Goal: Task Accomplishment & Management: Use online tool/utility

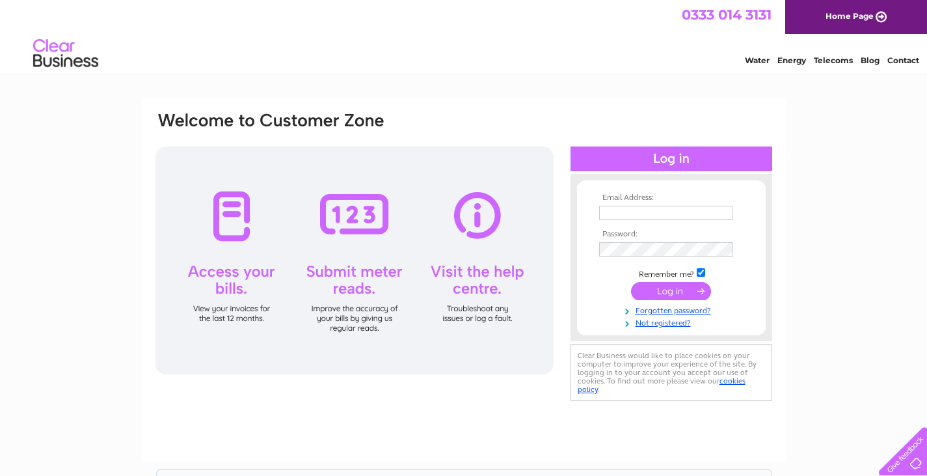
type input "manager@windyhillgolfclub.co.uk"
click at [675, 293] on input "submit" at bounding box center [671, 291] width 80 height 18
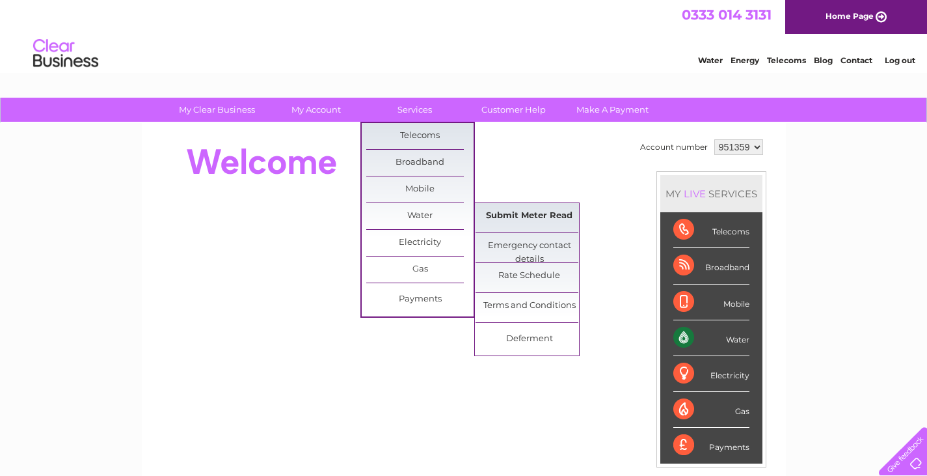
click at [495, 214] on link "Submit Meter Read" at bounding box center [529, 216] width 107 height 26
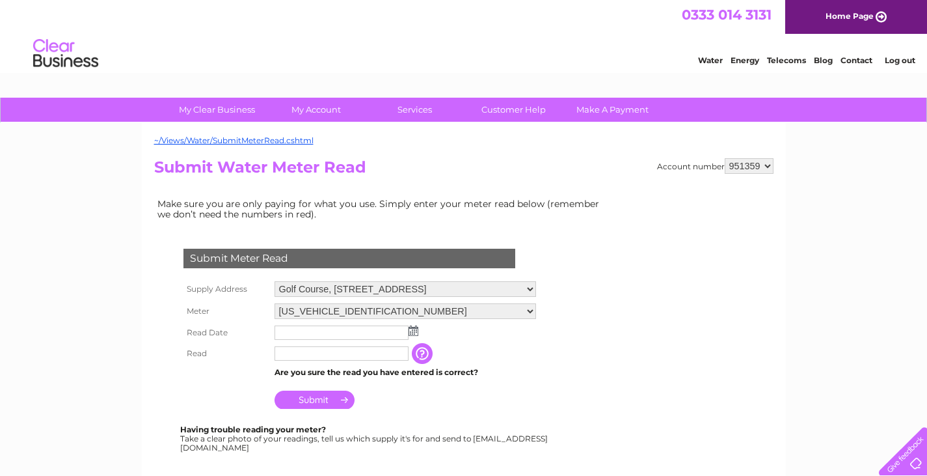
click at [415, 331] on img at bounding box center [414, 330] width 10 height 10
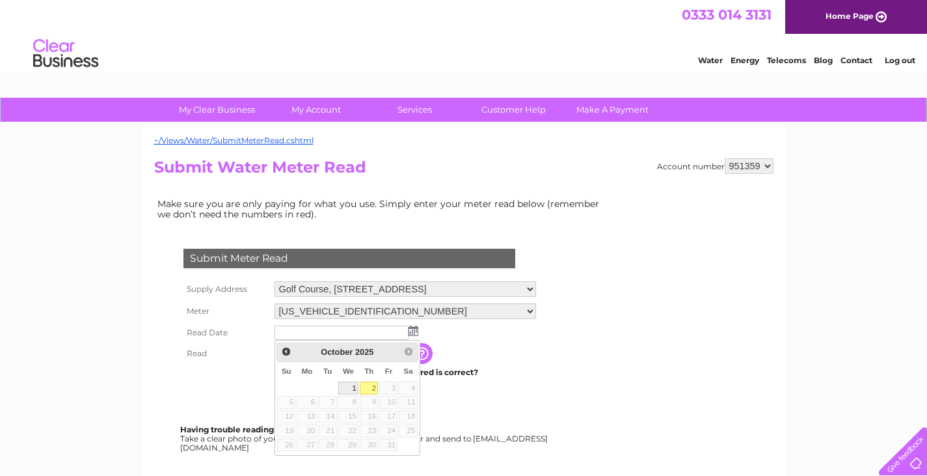
click at [354, 389] on link "1" at bounding box center [348, 387] width 21 height 13
type input "[DATE]"
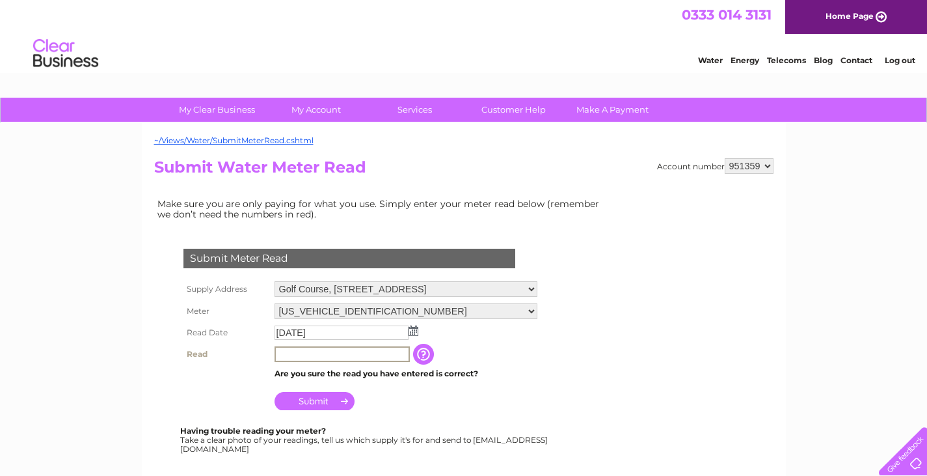
click at [333, 356] on input "text" at bounding box center [342, 354] width 135 height 16
type input "12096"
click at [322, 398] on input "Submit" at bounding box center [315, 399] width 80 height 18
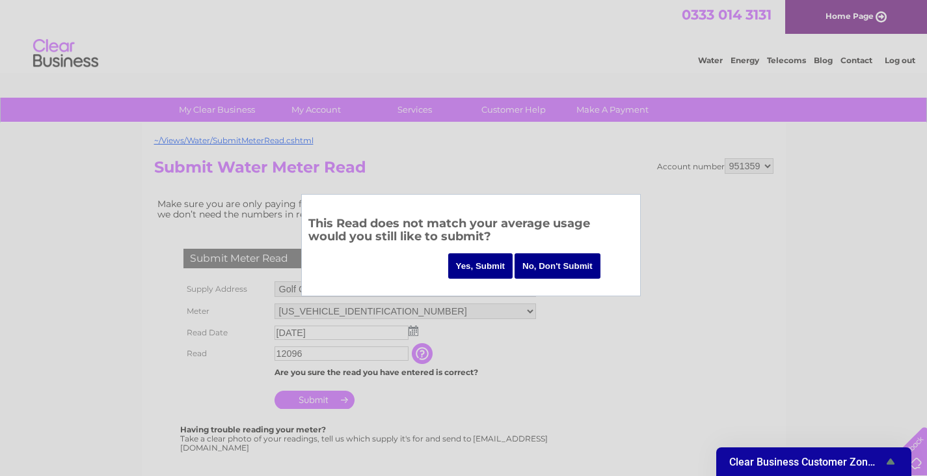
click at [486, 263] on input "Yes, Submit" at bounding box center [480, 265] width 65 height 25
